Goal: Find specific page/section: Find specific page/section

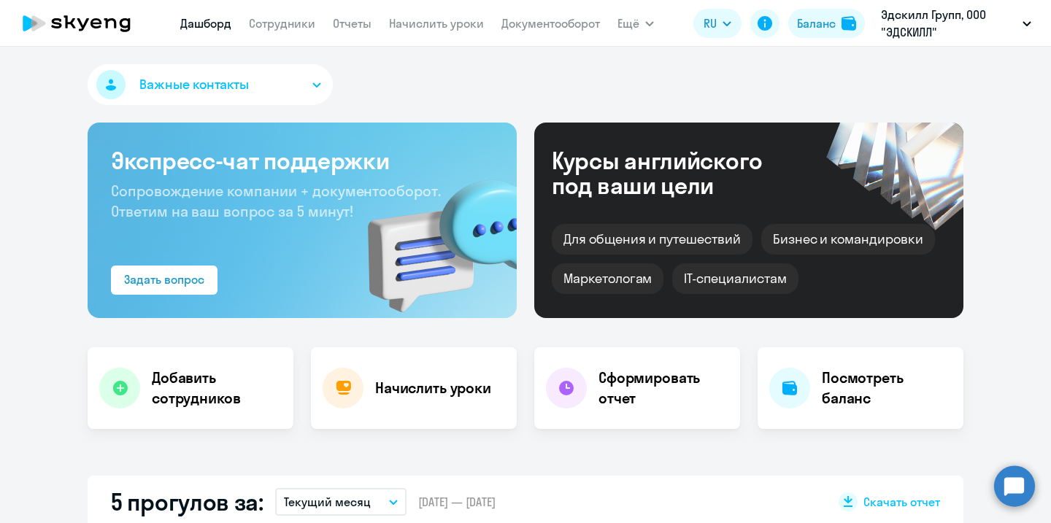
select select "30"
click at [127, 24] on icon at bounding box center [76, 23] width 128 height 36
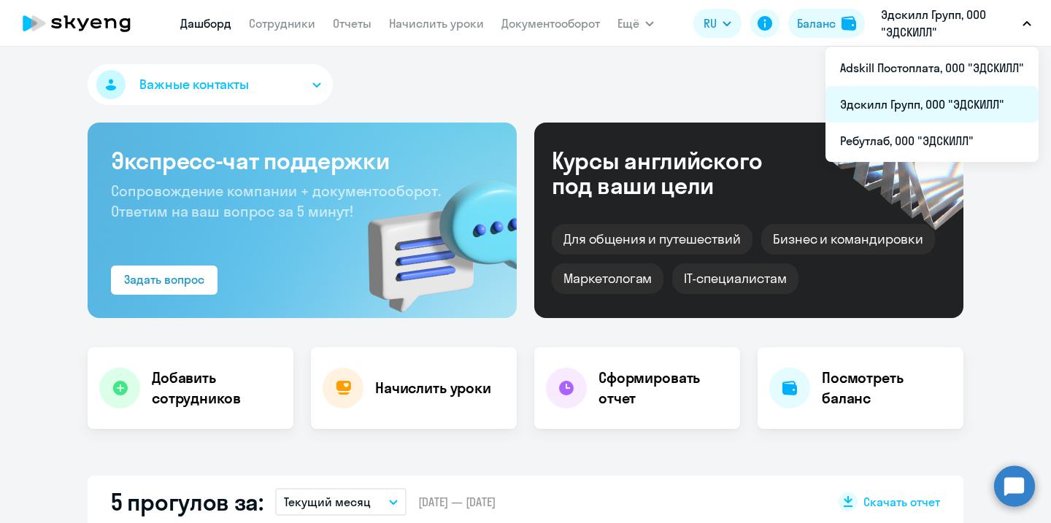
click at [959, 106] on li "Эдскилл Групп, ООО "ЭДСКИЛЛ"" at bounding box center [931, 104] width 213 height 36
select select "30"
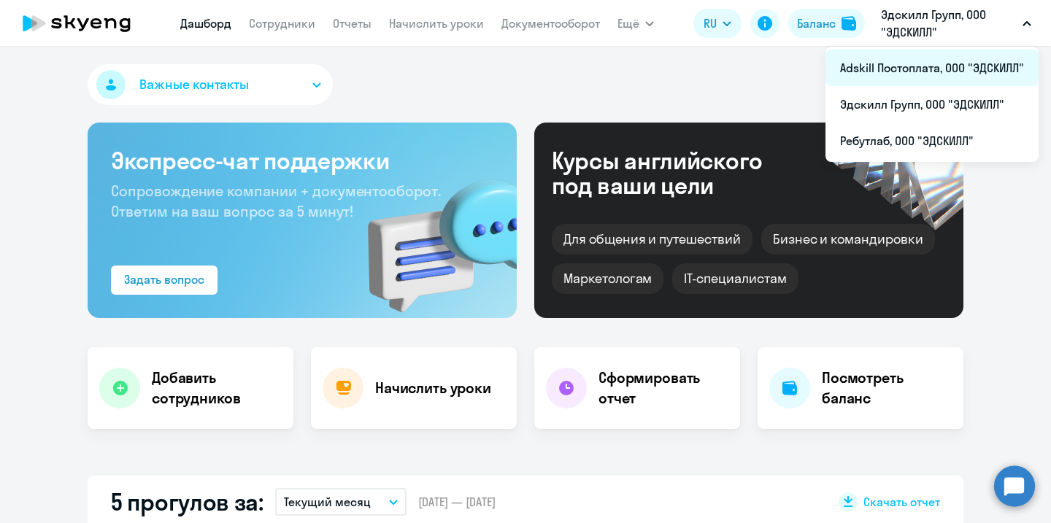
click at [968, 71] on li "Adskill Постоплата, ООО "ЭДСКИЛЛ"" at bounding box center [931, 68] width 213 height 36
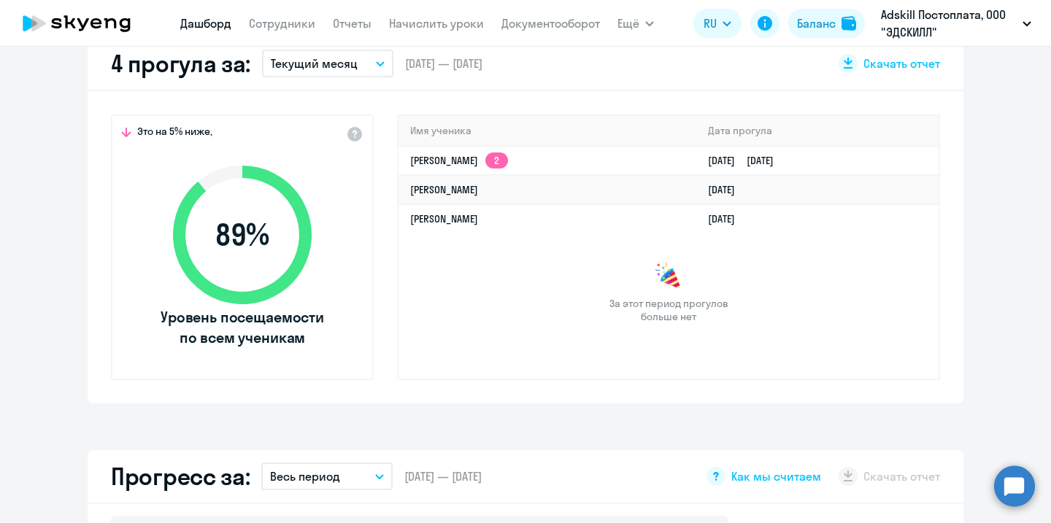
select select "30"
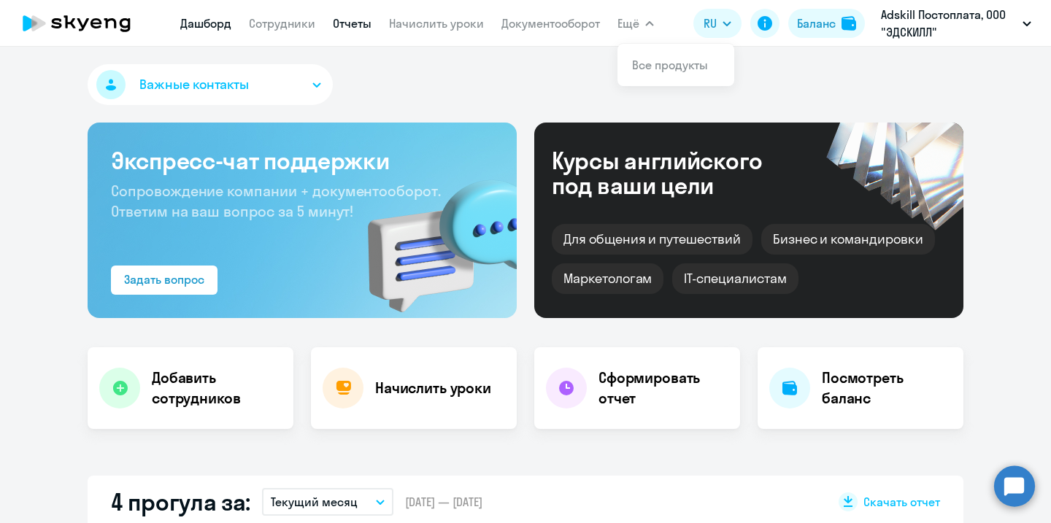
click at [339, 26] on link "Отчеты" at bounding box center [352, 23] width 39 height 15
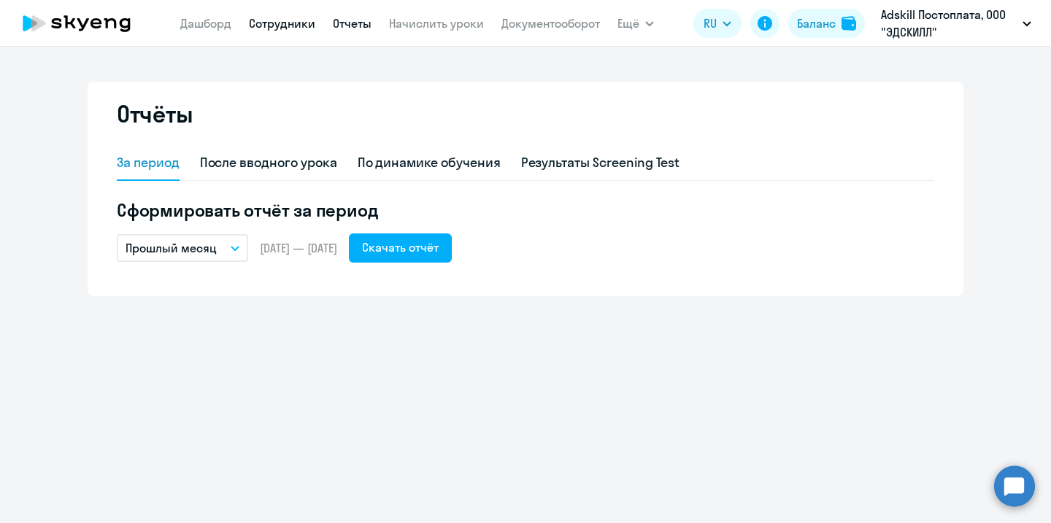
click at [291, 20] on link "Сотрудники" at bounding box center [282, 23] width 66 height 15
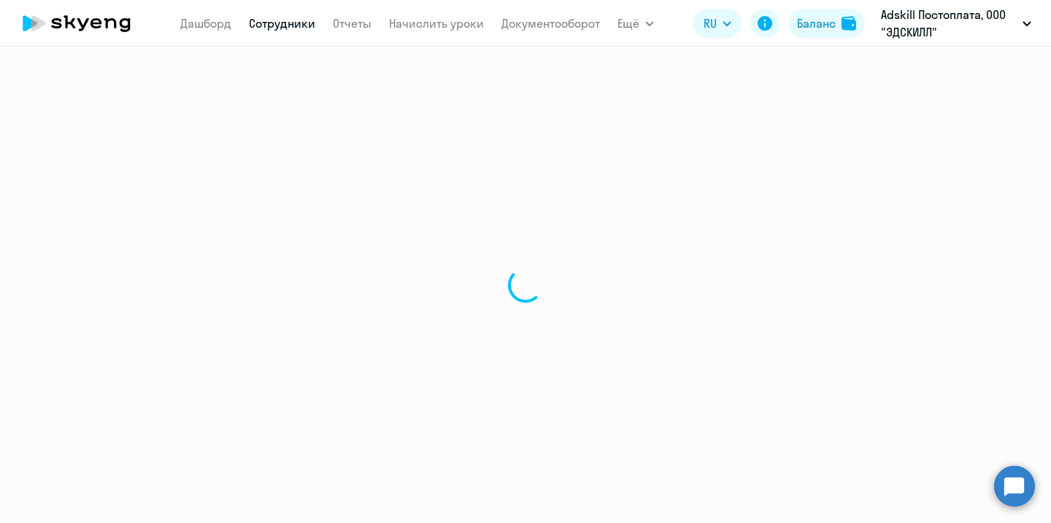
select select "30"
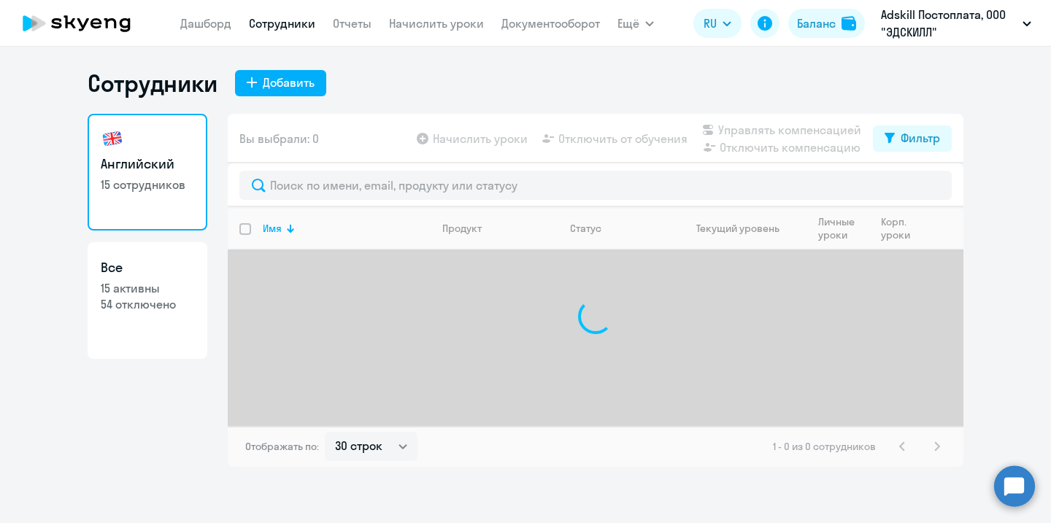
click at [307, 203] on div at bounding box center [596, 185] width 736 height 44
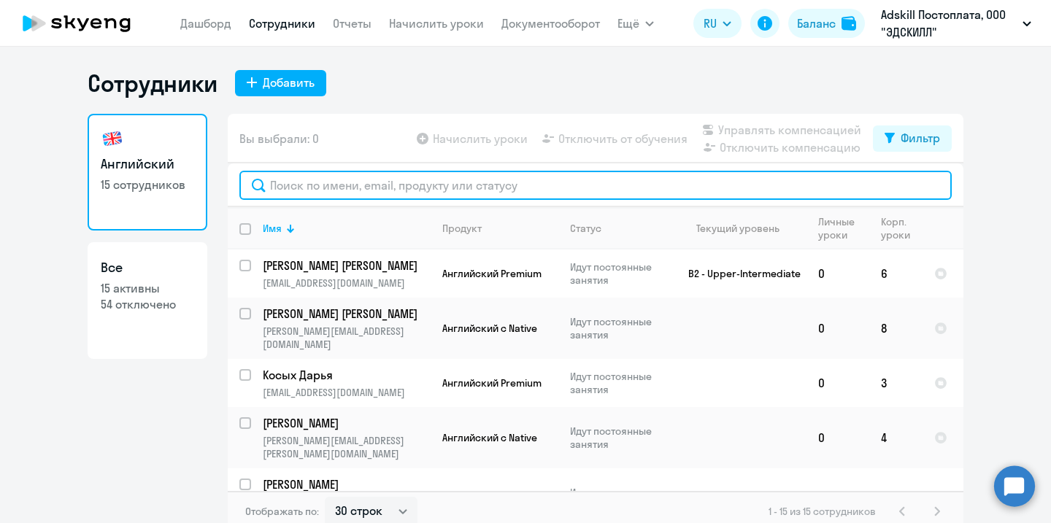
click at [305, 188] on input "text" at bounding box center [595, 185] width 712 height 29
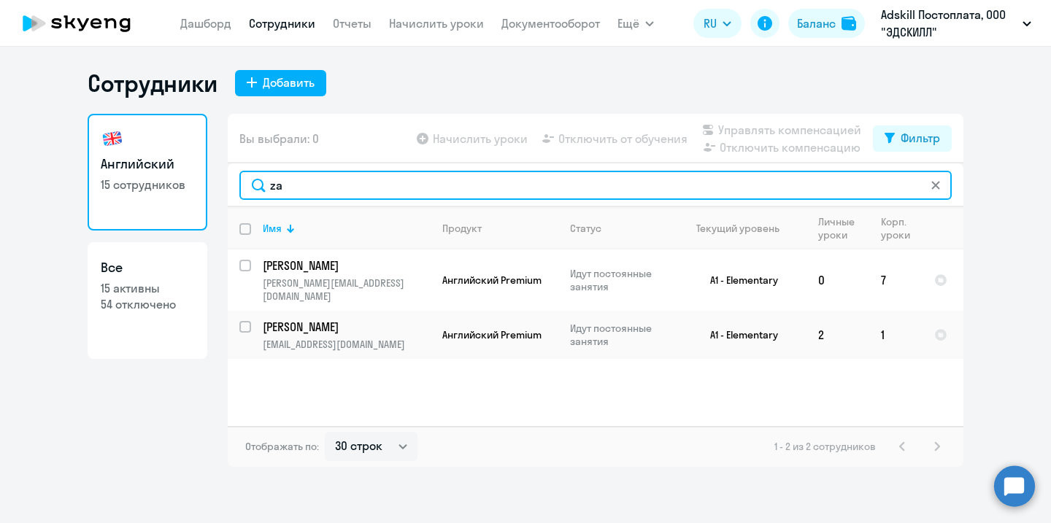
type input "za"
click at [441, 183] on input "za" at bounding box center [595, 185] width 712 height 29
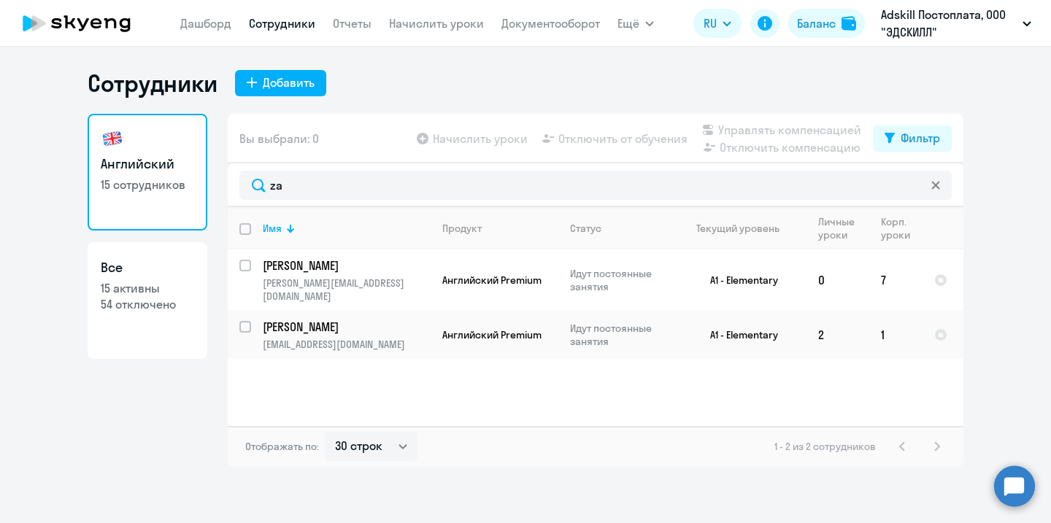
click at [93, 26] on icon at bounding box center [95, 23] width 11 height 10
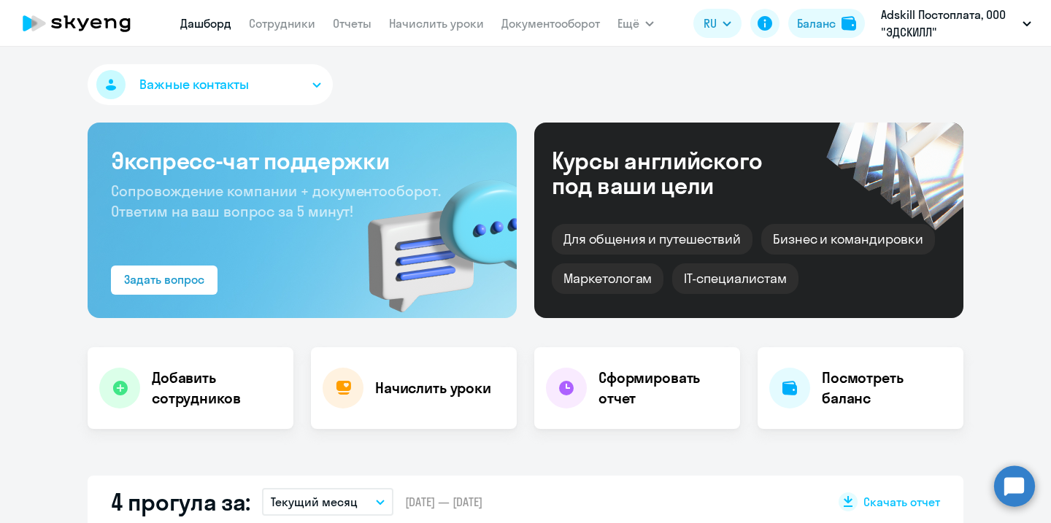
select select "30"
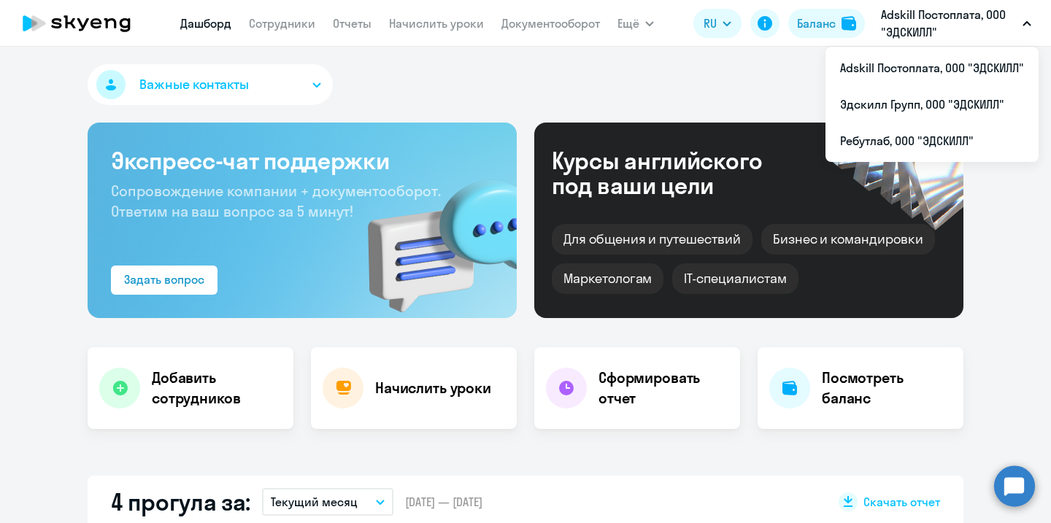
click at [534, 85] on div "Важные контакты" at bounding box center [526, 87] width 876 height 47
